Goal: Task Accomplishment & Management: Manage account settings

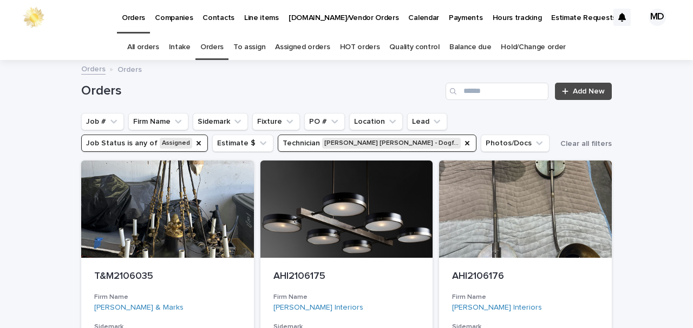
drag, startPoint x: 420, startPoint y: 147, endPoint x: 408, endPoint y: 147, distance: 11.9
click at [463, 147] on icon "Technician" at bounding box center [467, 143] width 9 height 9
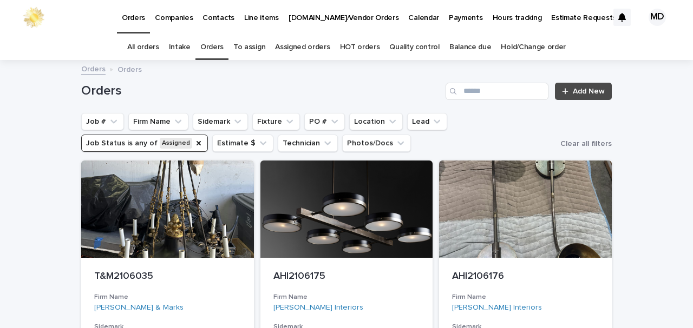
drag, startPoint x: 187, startPoint y: 144, endPoint x: 374, endPoint y: 77, distance: 198.2
click at [199, 141] on ul "Job # Firm Name Sidemark Fixture PO # Location Lead Job Status is any of Assign…" at bounding box center [318, 132] width 479 height 43
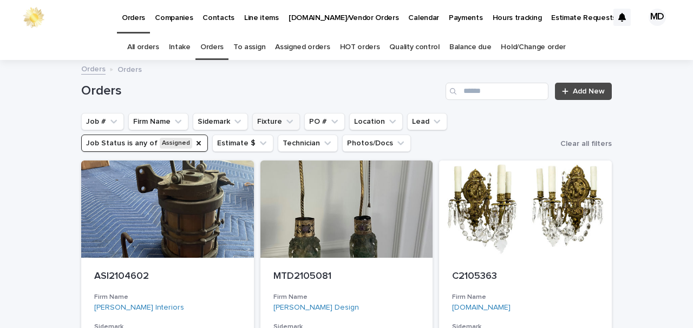
drag, startPoint x: 191, startPoint y: 146, endPoint x: 285, endPoint y: 119, distance: 97.4
click at [194, 146] on icon "Job Status" at bounding box center [198, 143] width 9 height 9
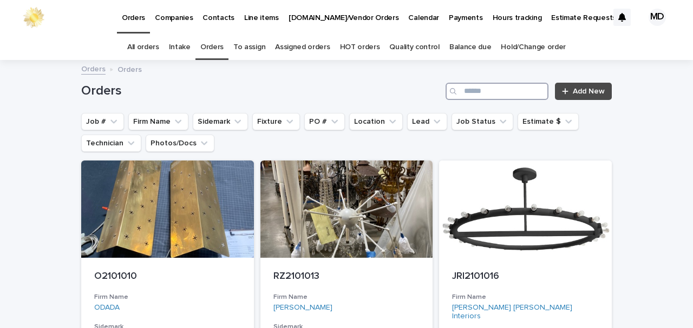
click at [470, 87] on input "Search" at bounding box center [496, 91] width 103 height 17
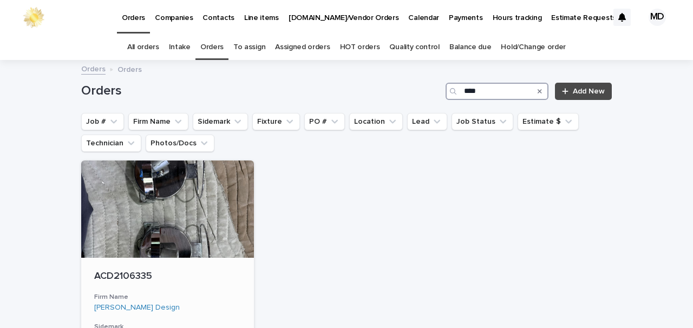
type input "****"
click at [212, 273] on p "ACD2106335" at bounding box center [167, 277] width 147 height 12
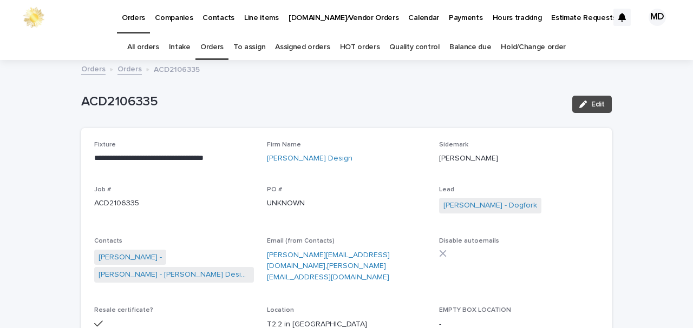
drag, startPoint x: 593, startPoint y: 104, endPoint x: 554, endPoint y: 148, distance: 58.6
click at [593, 104] on span "Edit" at bounding box center [598, 105] width 14 height 8
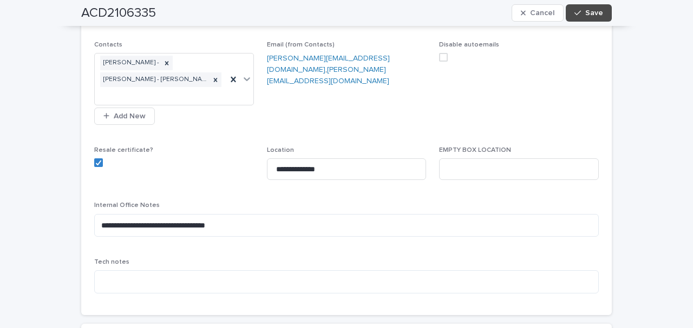
scroll to position [397, 0]
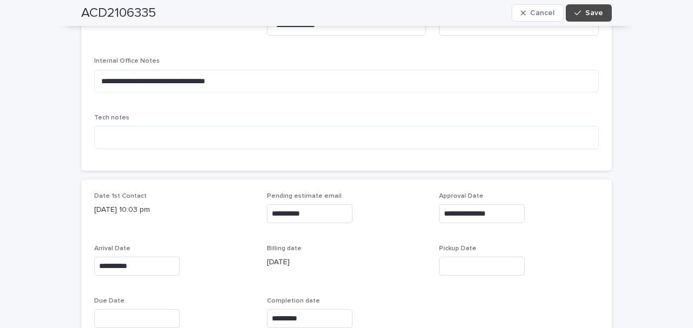
click at [457, 269] on input "text" at bounding box center [481, 266] width 85 height 19
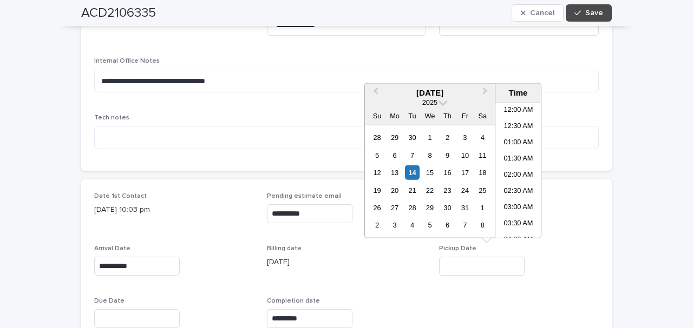
scroll to position [363, 0]
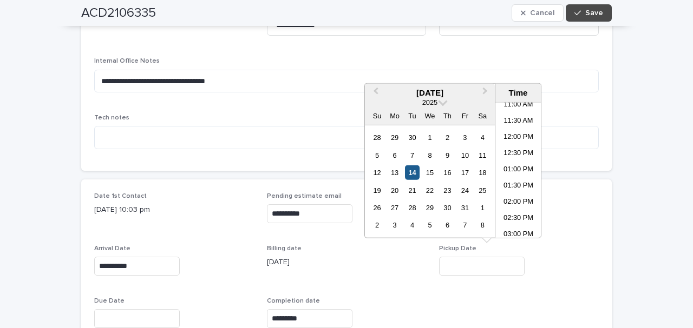
click at [412, 175] on div "14" at bounding box center [412, 173] width 15 height 15
type input "**********"
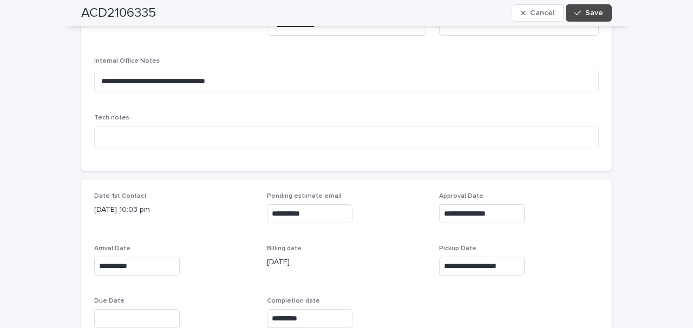
drag, startPoint x: 583, startPoint y: 16, endPoint x: 410, endPoint y: 123, distance: 203.6
click at [578, 19] on button "Save" at bounding box center [588, 12] width 46 height 17
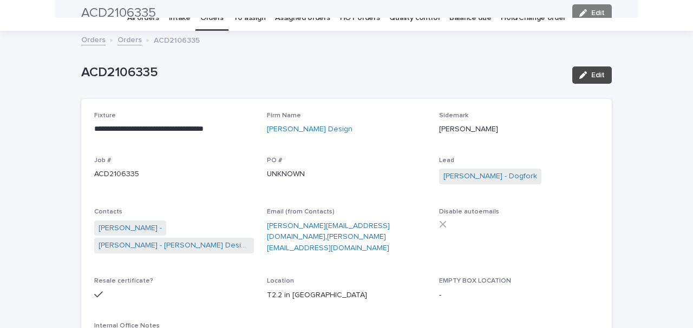
scroll to position [0, 0]
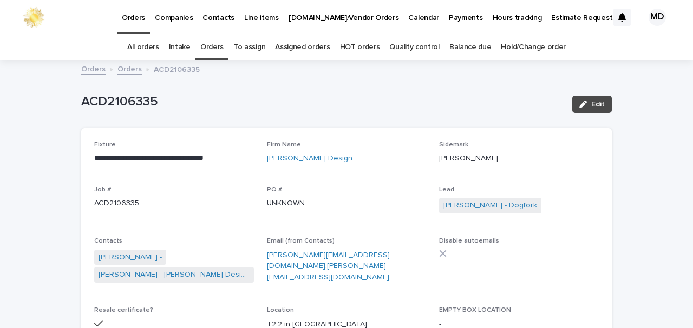
click at [215, 47] on link "Orders" at bounding box center [211, 47] width 23 height 25
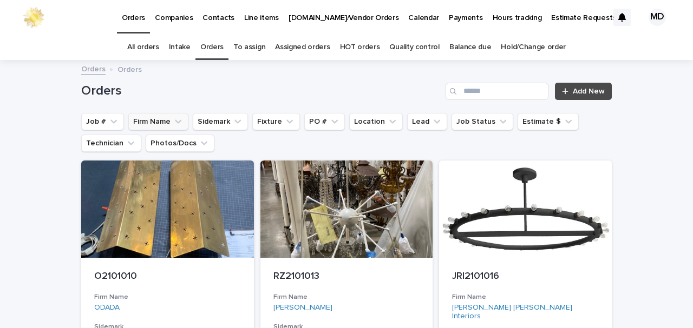
click at [150, 121] on button "Firm Name" at bounding box center [158, 121] width 60 height 17
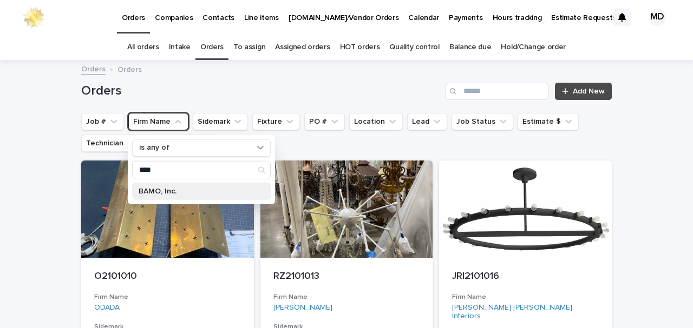
type input "****"
click at [176, 192] on p "BAMO, Inc." at bounding box center [196, 191] width 115 height 8
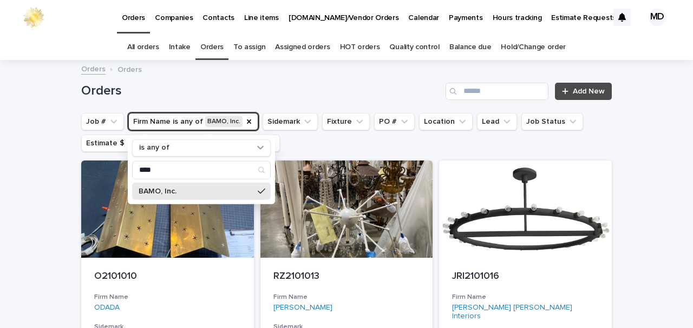
click at [210, 109] on div "Orders Add New" at bounding box center [346, 87] width 530 height 52
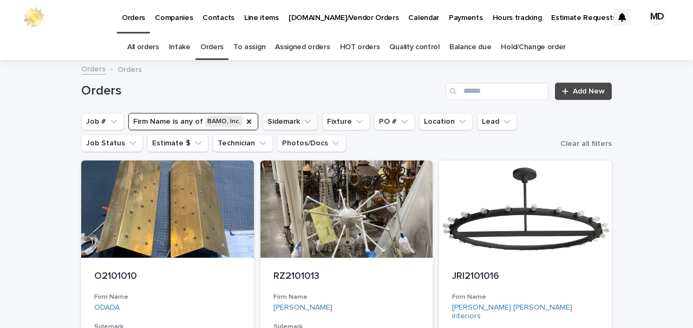
click at [278, 116] on button "Sidemark" at bounding box center [289, 121] width 55 height 17
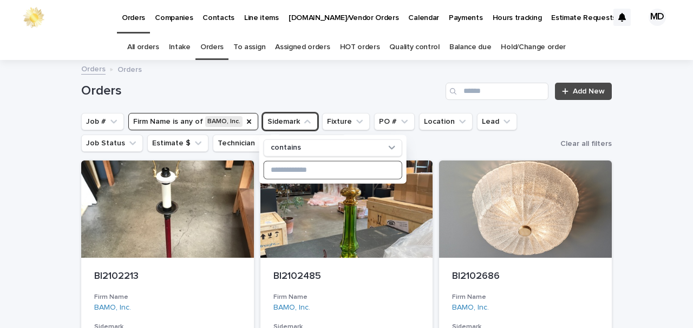
click at [327, 171] on input at bounding box center [332, 169] width 137 height 17
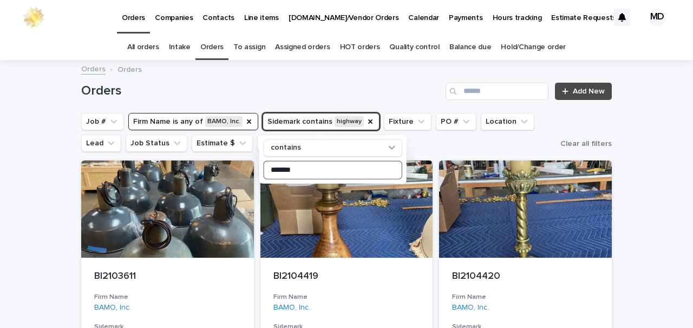
type input "*******"
click at [384, 75] on div "Orders Orders" at bounding box center [346, 69] width 541 height 15
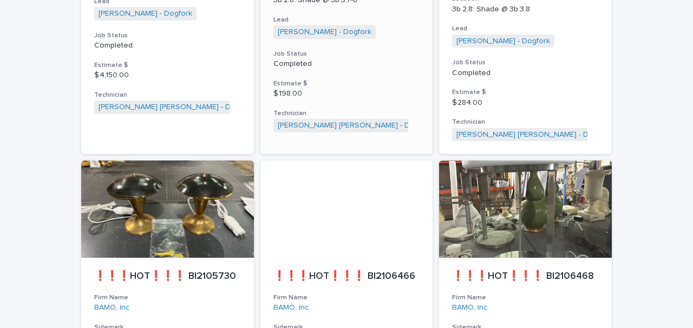
scroll to position [505, 0]
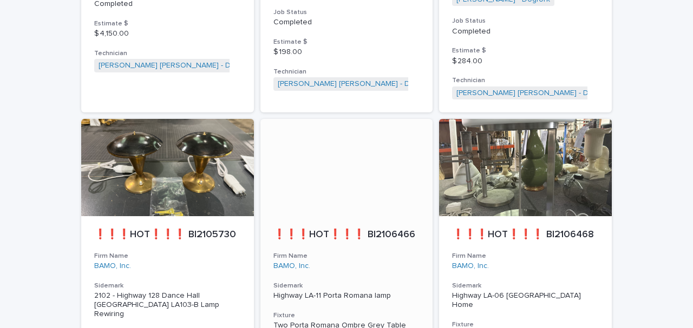
click at [301, 229] on p "❗❗❗HOT❗❗❗ BI2106466" at bounding box center [346, 235] width 147 height 12
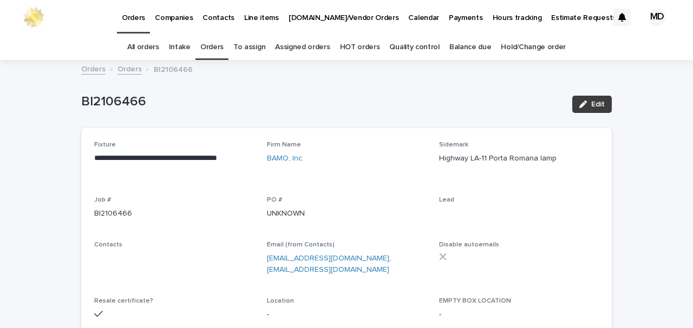
click at [591, 105] on span "Edit" at bounding box center [598, 105] width 14 height 8
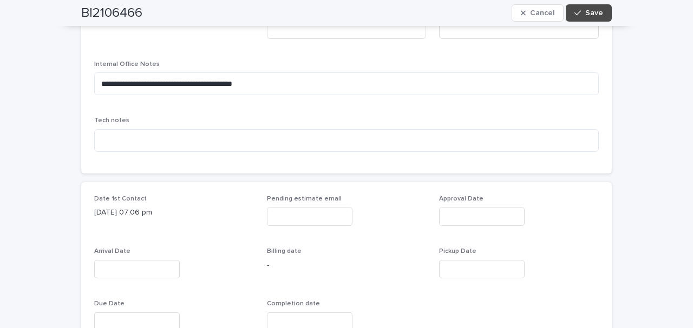
scroll to position [397, 0]
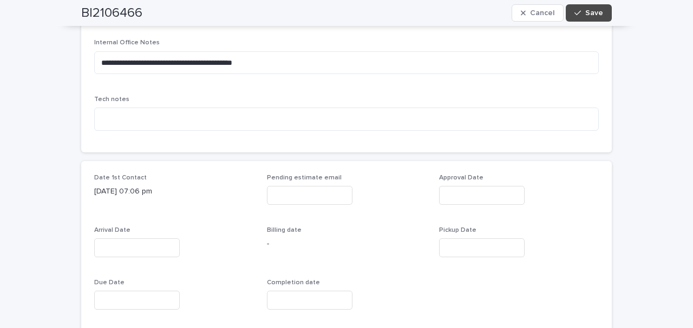
click at [126, 252] on div "Arrival Date" at bounding box center [174, 247] width 160 height 40
click at [123, 246] on input "text" at bounding box center [136, 248] width 85 height 19
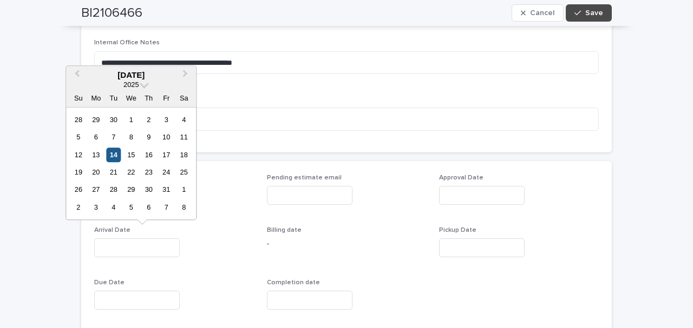
click at [117, 153] on div "14" at bounding box center [113, 155] width 15 height 15
type input "**********"
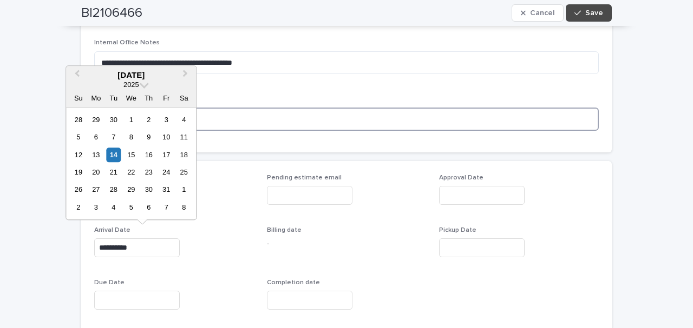
click at [389, 111] on textarea at bounding box center [346, 119] width 504 height 23
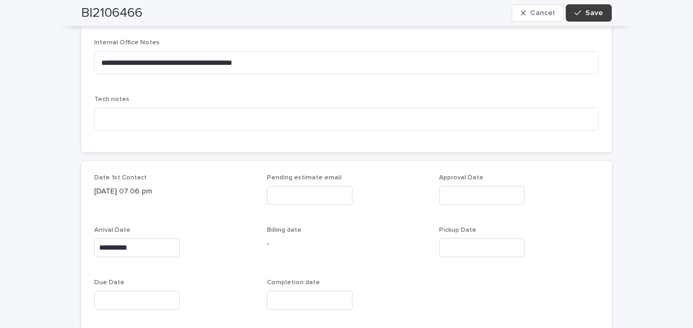
click at [585, 12] on span "Save" at bounding box center [594, 13] width 18 height 8
